Goal: Task Accomplishment & Management: Manage account settings

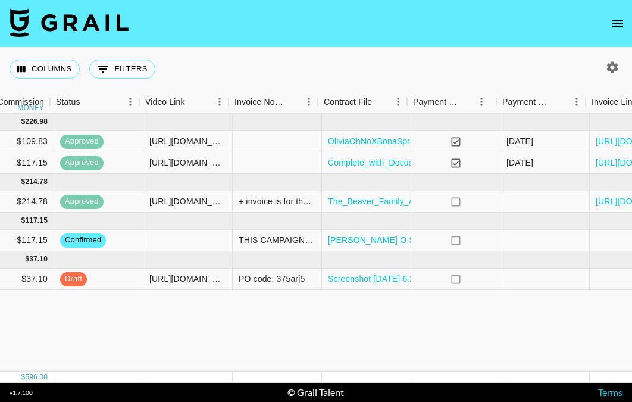
scroll to position [0, 1023]
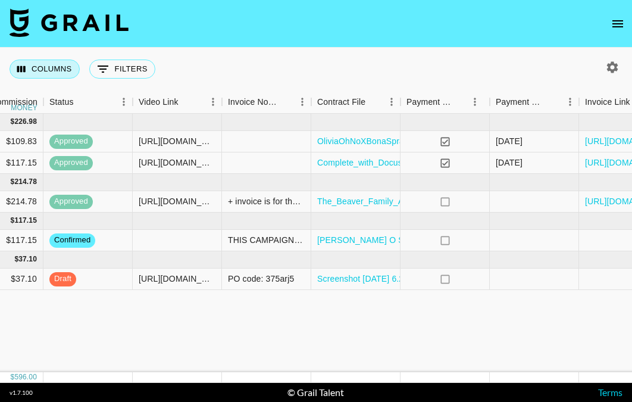
click at [59, 74] on button "Columns" at bounding box center [45, 69] width 70 height 19
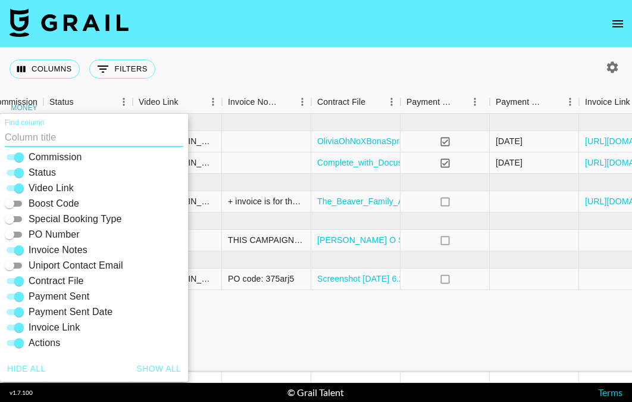
scroll to position [255, 0]
click at [12, 231] on input "PO Number" at bounding box center [9, 234] width 43 height 14
checkbox input "true"
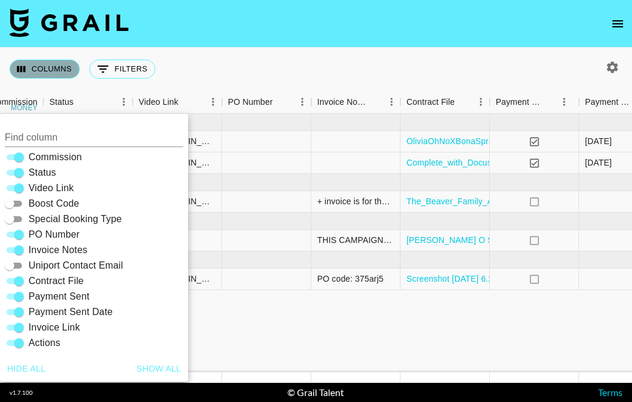
click at [52, 71] on button "Columns" at bounding box center [45, 69] width 70 height 19
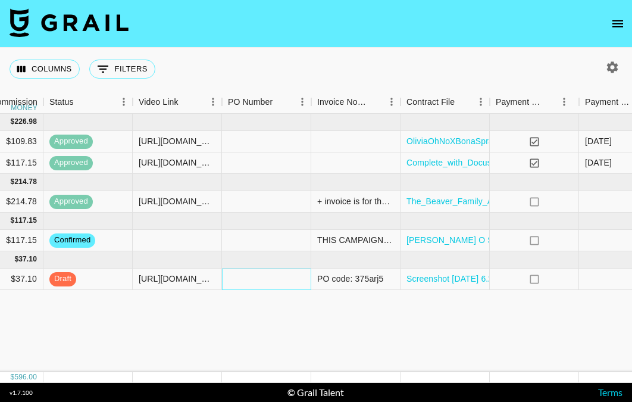
click at [255, 273] on div at bounding box center [266, 279] width 89 height 21
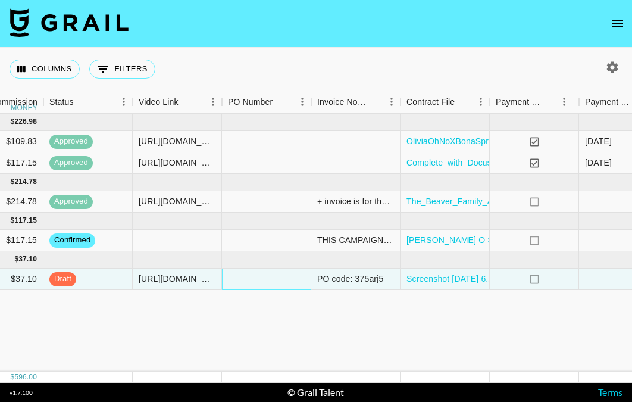
click at [253, 279] on div at bounding box center [266, 279] width 89 height 21
click at [357, 279] on div "PO code: 375arj5" at bounding box center [350, 279] width 66 height 12
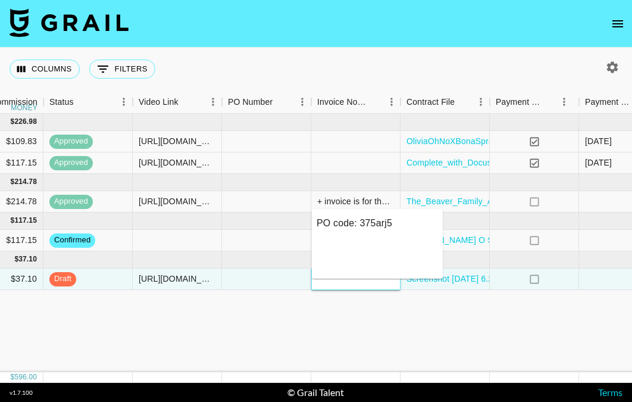
click at [357, 279] on div at bounding box center [355, 279] width 89 height 21
click at [389, 220] on textarea "PO code: 375arj5" at bounding box center [377, 243] width 121 height 55
click at [388, 220] on textarea "PO code: 375arj5" at bounding box center [377, 243] width 121 height 55
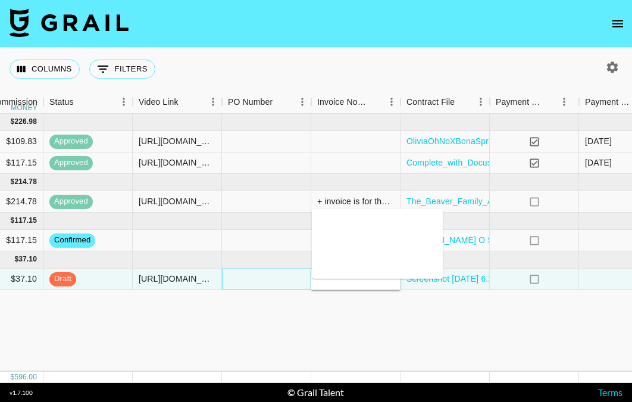
click at [252, 275] on div at bounding box center [266, 279] width 89 height 21
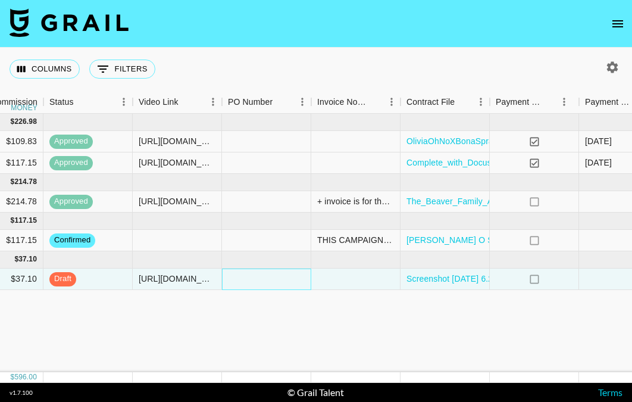
click at [246, 280] on div at bounding box center [266, 279] width 89 height 21
drag, startPoint x: 272, startPoint y: 276, endPoint x: 214, endPoint y: 277, distance: 57.2
type input "375arj5"
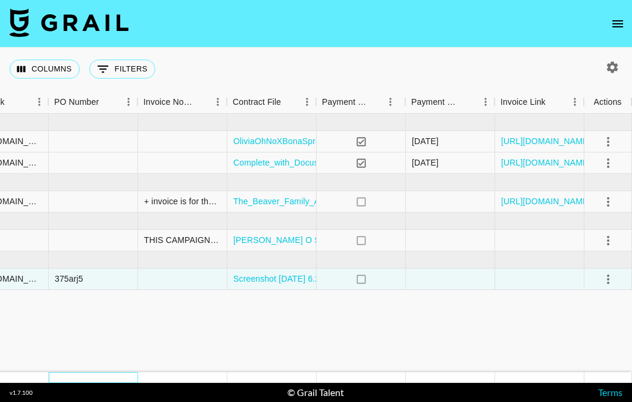
scroll to position [0, 1196]
click at [275, 279] on link "Screenshot [DATE] 6.27.41 PM.jpeg" at bounding box center [301, 279] width 136 height 12
click at [606, 281] on icon "select merge strategy" at bounding box center [608, 279] width 14 height 14
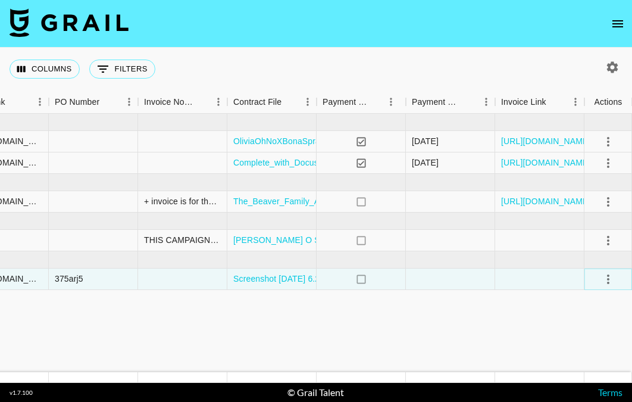
click at [611, 276] on icon "select merge strategy" at bounding box center [608, 279] width 14 height 14
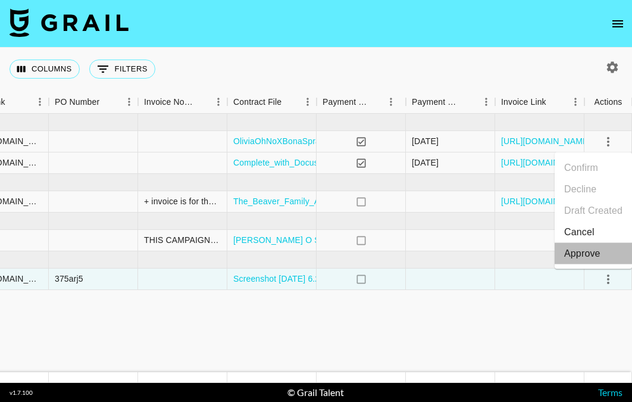
click at [568, 257] on div "Approve" at bounding box center [583, 254] width 36 height 14
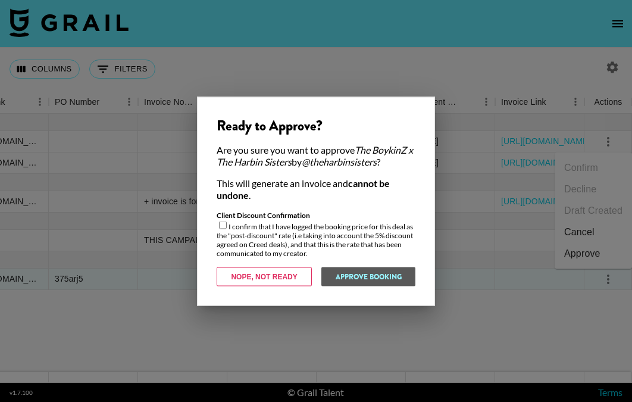
click at [222, 223] on input "checkbox" at bounding box center [223, 225] width 8 height 8
checkbox input "true"
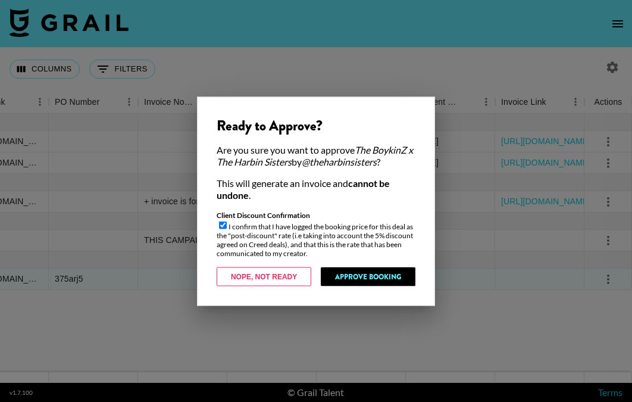
click at [350, 271] on button "Approve Booking" at bounding box center [368, 276] width 95 height 19
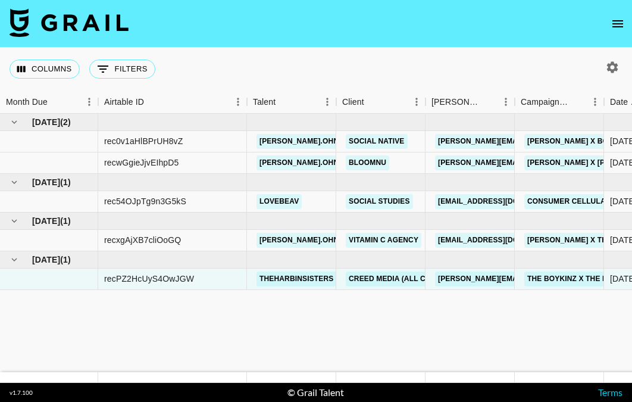
scroll to position [0, 0]
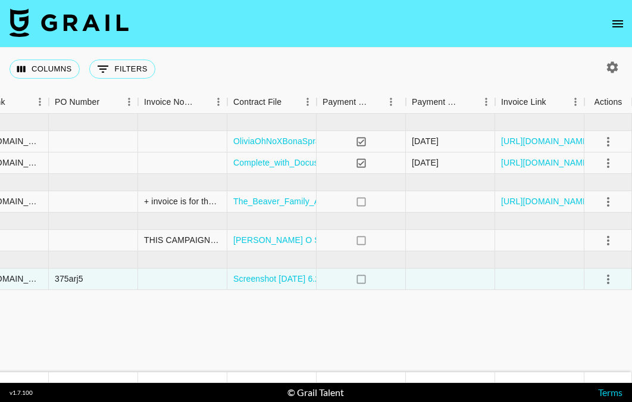
scroll to position [0, 1196]
click at [609, 241] on icon "select merge strategy" at bounding box center [608, 241] width 2 height 10
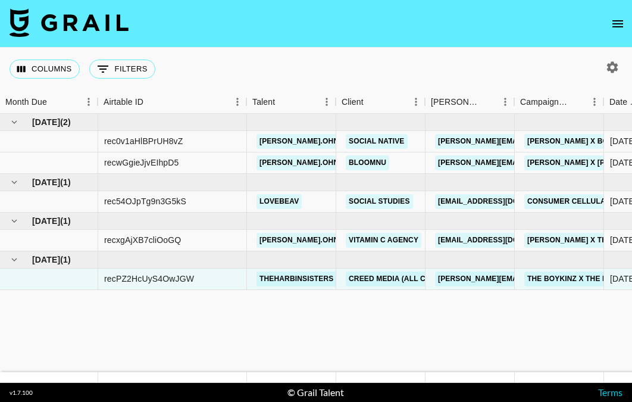
scroll to position [0, 0]
